Goal: Find specific page/section: Find specific page/section

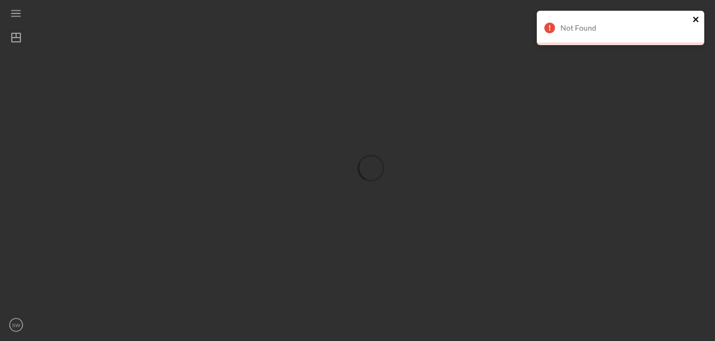
click at [696, 19] on icon "close" at bounding box center [696, 19] width 8 height 9
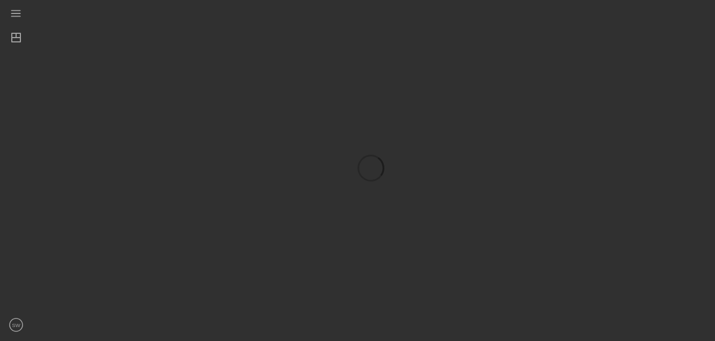
click at [194, 108] on div at bounding box center [370, 167] width 677 height 335
click at [16, 39] on icon "Icon/Dashboard" at bounding box center [16, 37] width 27 height 27
